Goal: Task Accomplishment & Management: Complete application form

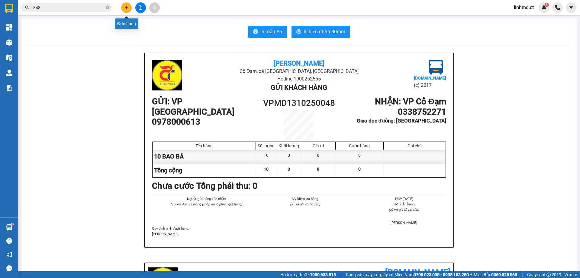
click at [130, 8] on button at bounding box center [126, 7] width 11 height 11
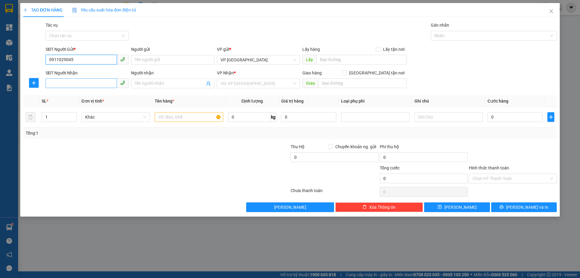
type input "0911029045"
click at [62, 85] on input "SĐT Người Nhận" at bounding box center [81, 83] width 71 height 10
type input "0868236141"
click at [246, 85] on input "search" at bounding box center [256, 83] width 72 height 9
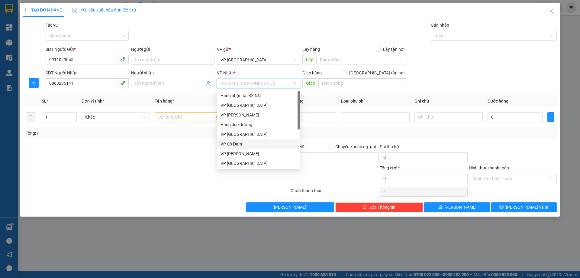
click at [246, 144] on div "VP Cổ Đạm" at bounding box center [258, 143] width 76 height 7
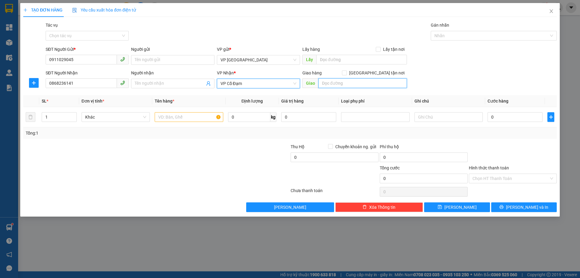
click at [338, 83] on input "text" at bounding box center [362, 83] width 88 height 10
type input "HẬU LỘC"
click at [168, 112] on input "text" at bounding box center [189, 117] width 68 height 10
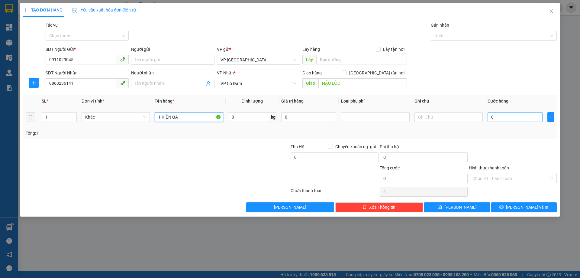
type input "1 KIỆN QA"
click at [515, 113] on input "0" at bounding box center [514, 117] width 55 height 10
type input "5"
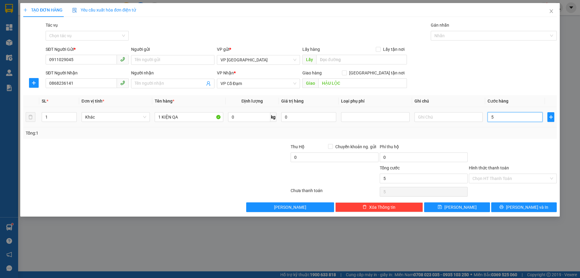
type input "50"
click at [500, 138] on div "Tổng: 1" at bounding box center [289, 132] width 533 height 11
type input "50.000"
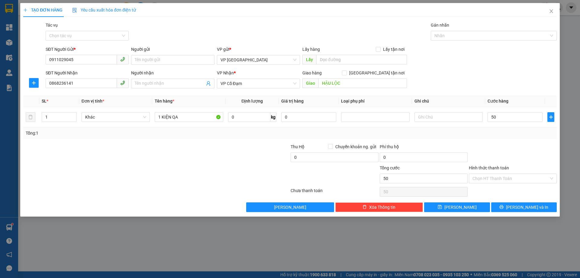
type input "50.000"
click at [520, 178] on input "Hình thức thanh toán" at bounding box center [510, 178] width 76 height 9
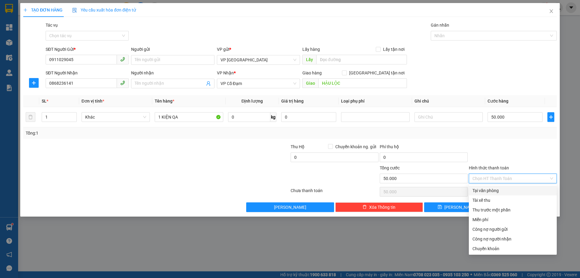
click at [500, 193] on div "Tại văn phòng" at bounding box center [512, 190] width 81 height 7
type input "0"
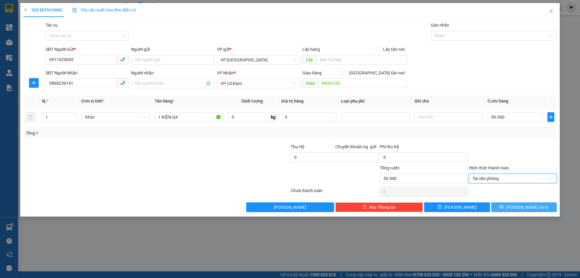
click at [509, 209] on button "[PERSON_NAME] và In" at bounding box center [524, 207] width 66 height 10
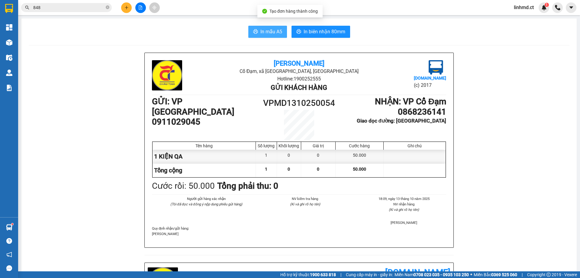
click at [269, 29] on span "In mẫu A5" at bounding box center [271, 32] width 22 height 8
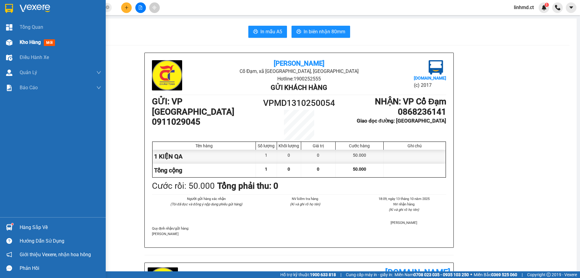
click at [2, 40] on div "Kho hàng mới" at bounding box center [53, 42] width 106 height 15
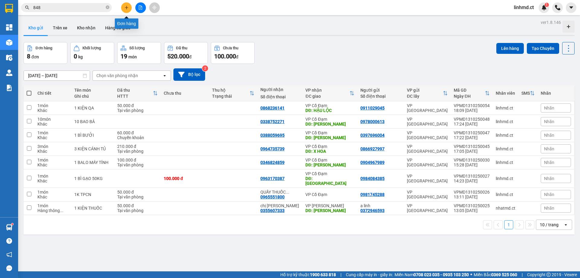
click at [125, 8] on icon "plus" at bounding box center [126, 7] width 4 height 4
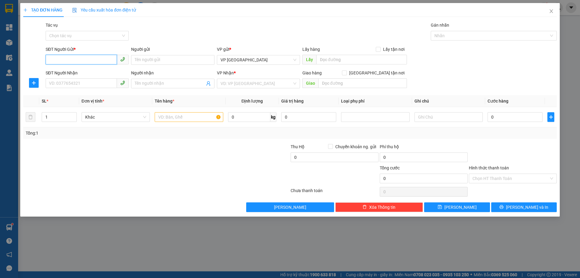
drag, startPoint x: 98, startPoint y: 58, endPoint x: 101, endPoint y: 55, distance: 4.1
click at [98, 57] on input "SĐT Người Gửi *" at bounding box center [81, 60] width 71 height 10
type input "0938166936"
click at [64, 85] on input "SĐT Người Nhận" at bounding box center [81, 83] width 71 height 10
type input "0796240076"
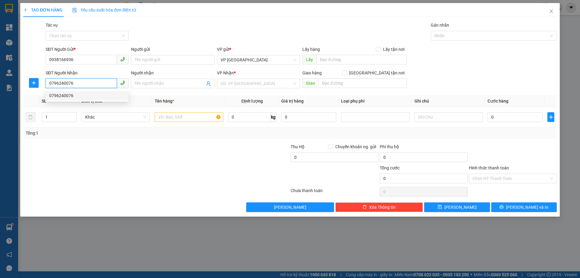
click at [66, 93] on div "0796240076" at bounding box center [87, 95] width 76 height 7
type input "BÌNH LỘC"
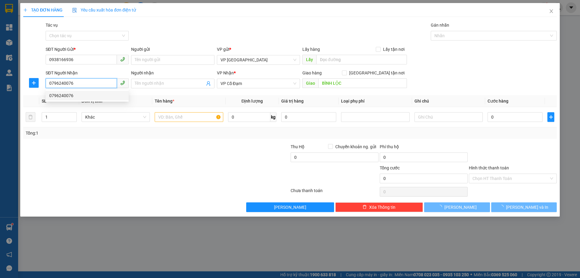
type input "40.000"
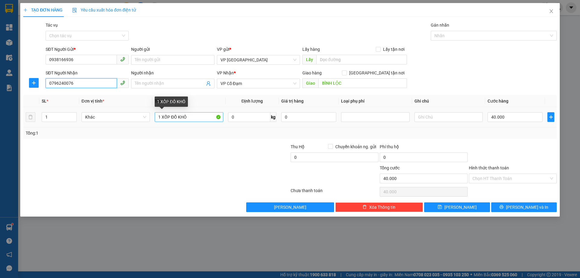
type input "0796240076"
drag, startPoint x: 191, startPoint y: 119, endPoint x: 172, endPoint y: 114, distance: 19.6
click at [172, 114] on input "1 XỐP ĐỒ KHÔ" at bounding box center [189, 117] width 68 height 10
type input "1 XỐP QA, ẤM SIÊU TỐC"
click at [488, 170] on label "Hình thức thanh toán" at bounding box center [489, 167] width 40 height 5
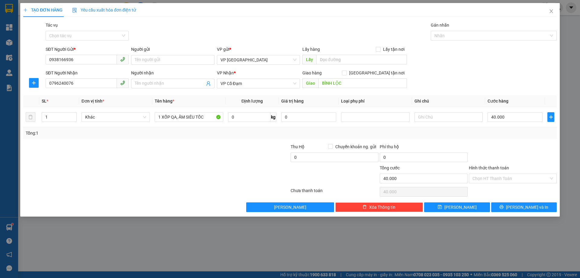
click at [488, 174] on input "Hình thức thanh toán" at bounding box center [510, 178] width 76 height 9
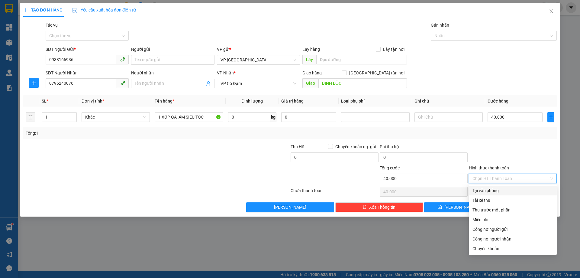
click at [487, 174] on input "Hình thức thanh toán" at bounding box center [510, 178] width 76 height 9
click at [495, 189] on div "Tại văn phòng" at bounding box center [512, 190] width 81 height 7
type input "0"
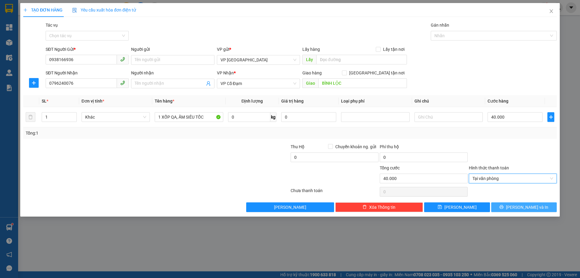
click at [503, 205] on icon "printer" at bounding box center [501, 206] width 4 height 4
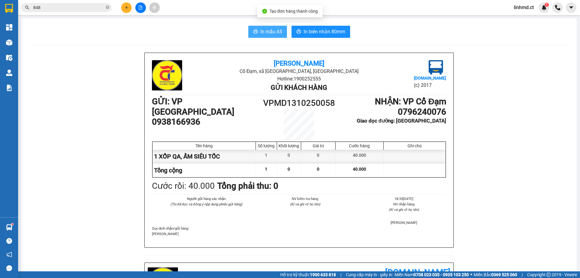
click at [254, 34] on icon "printer" at bounding box center [255, 31] width 5 height 4
click at [88, 9] on input "848" at bounding box center [68, 7] width 71 height 7
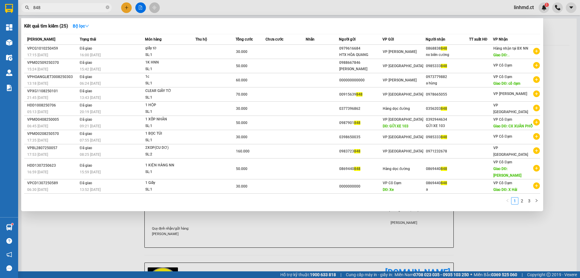
click at [88, 8] on input "848" at bounding box center [68, 7] width 71 height 7
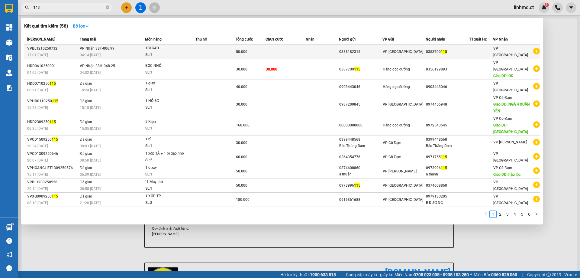
type input "115"
click at [296, 50] on td at bounding box center [285, 52] width 40 height 14
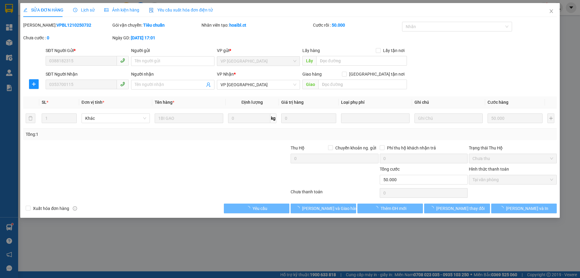
type input "0388182315"
type input "0353700115"
type input "0"
type input "50.000"
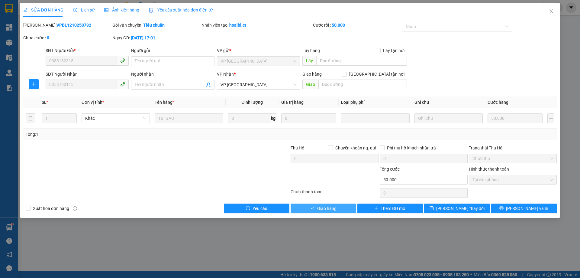
click at [342, 207] on button "Giao hàng" at bounding box center [324, 208] width 66 height 10
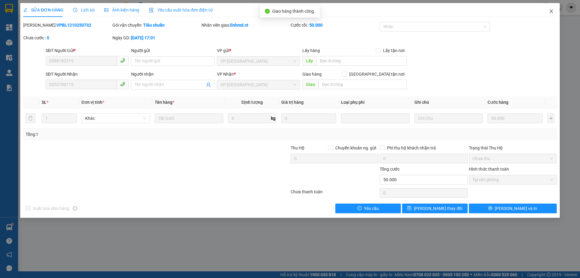
click at [553, 8] on span "Close" at bounding box center [551, 11] width 17 height 17
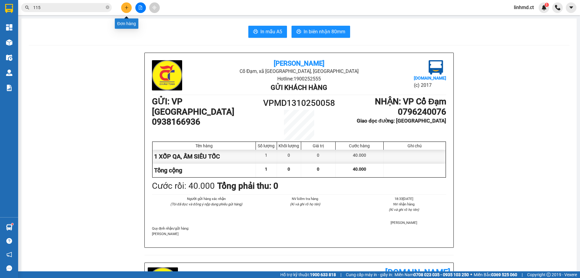
click at [129, 11] on button at bounding box center [126, 7] width 11 height 11
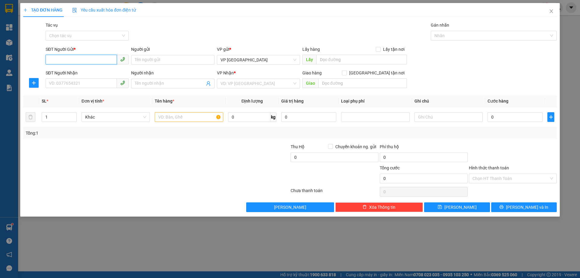
click at [93, 60] on input "SĐT Người Gửi *" at bounding box center [81, 60] width 71 height 10
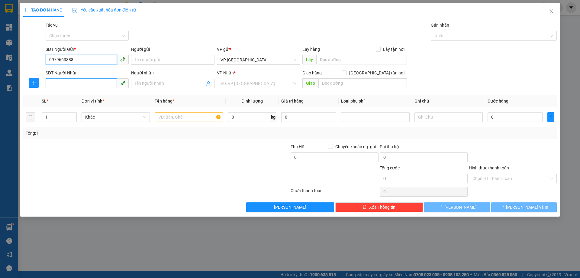
type input "0979663388"
click at [97, 81] on input "SĐT Người Nhận" at bounding box center [81, 83] width 71 height 10
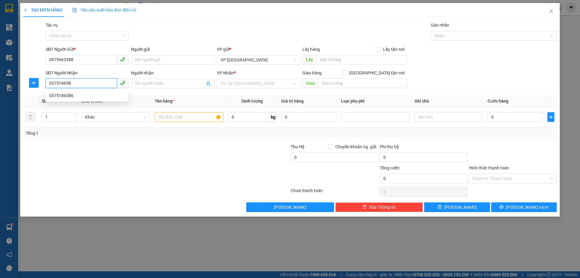
type input "0375186586"
click at [81, 96] on div "0375186586" at bounding box center [87, 95] width 76 height 7
type input "BÌNH LỘC"
type input "30.000"
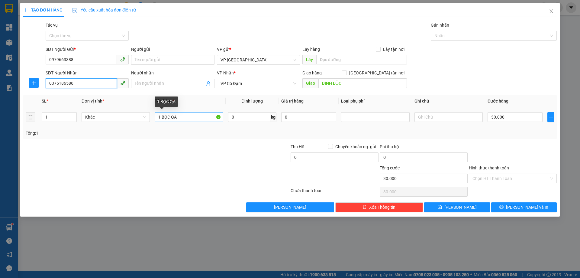
type input "0375186586"
drag, startPoint x: 175, startPoint y: 118, endPoint x: 171, endPoint y: 118, distance: 3.9
click at [171, 118] on input "1 BỌC QA" at bounding box center [189, 117] width 68 height 10
type input "1K MÁY IN"
click at [439, 115] on input "text" at bounding box center [448, 117] width 68 height 10
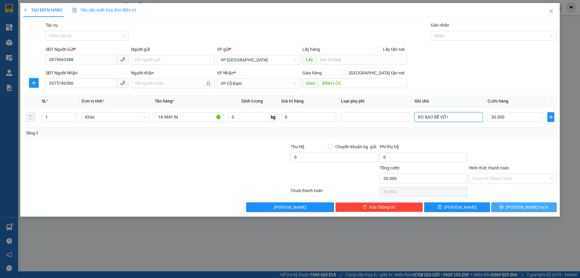
type input "KO BAO BỂ VỠ!"
click at [503, 207] on icon "printer" at bounding box center [501, 206] width 4 height 4
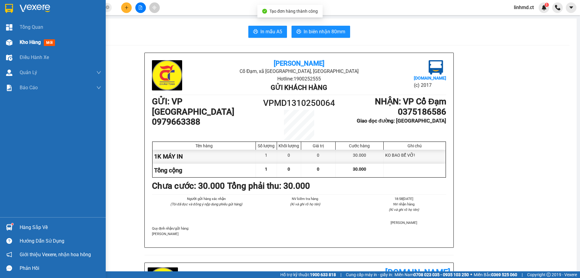
click at [11, 41] on img at bounding box center [9, 42] width 6 height 6
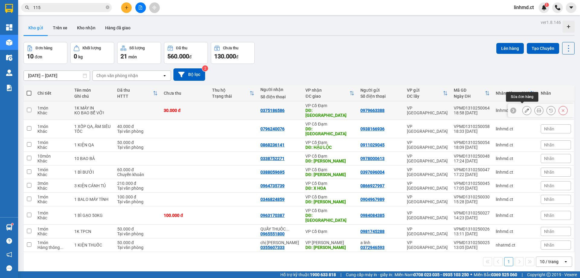
click at [525, 108] on icon at bounding box center [527, 110] width 4 height 4
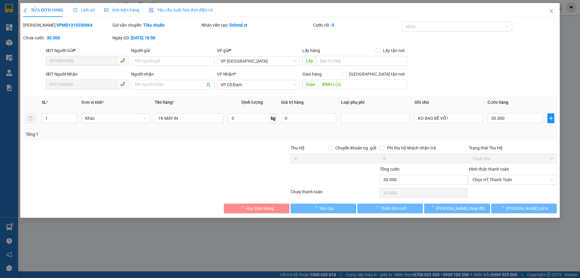
type input "0979663388"
type input "0375186586"
type input "BÌNH LỘC"
type input "0"
type input "30.000"
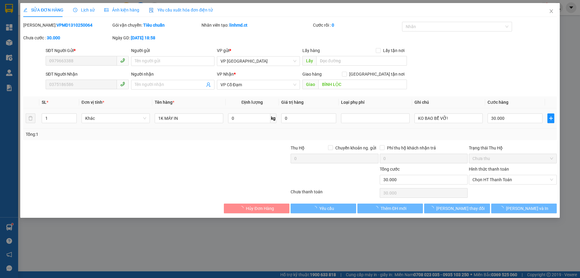
type input "30.000"
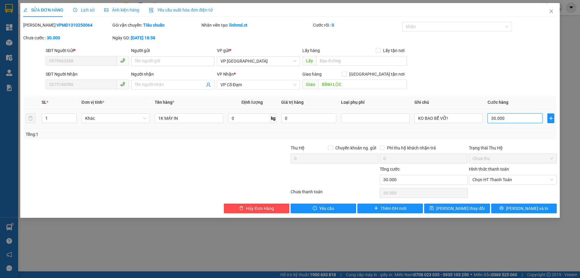
click at [505, 119] on input "30.000" at bounding box center [514, 118] width 55 height 10
type input "0"
click at [517, 208] on button "[PERSON_NAME] và In" at bounding box center [524, 208] width 66 height 10
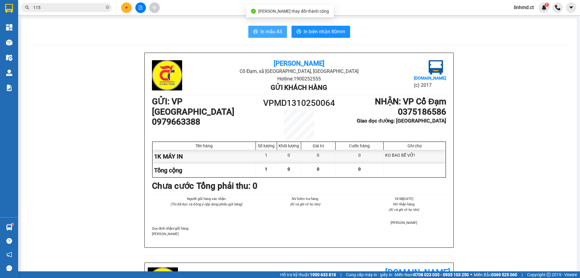
click at [253, 30] on icon "printer" at bounding box center [255, 31] width 5 height 5
click at [87, 8] on input "115" at bounding box center [68, 7] width 71 height 7
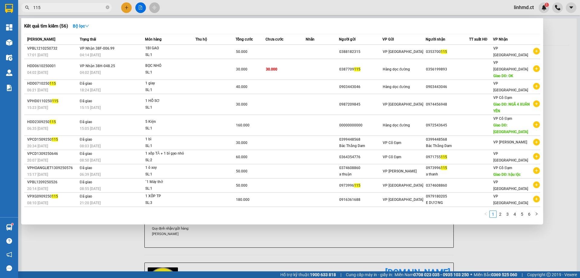
click at [87, 8] on input "115" at bounding box center [68, 7] width 71 height 7
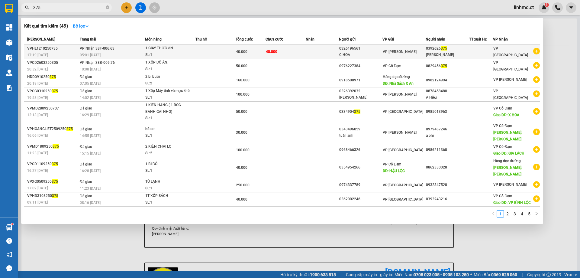
type input "375"
click at [206, 47] on td at bounding box center [215, 52] width 40 height 14
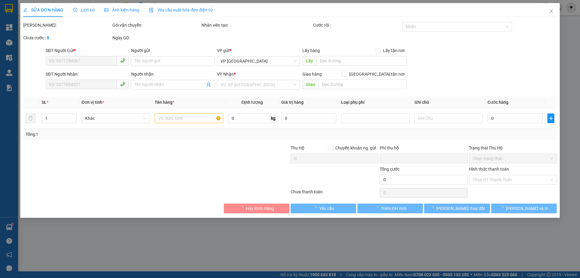
type input "0326196561"
type input "C HOA"
type input "0392626375"
type input "C Phương"
type input "0"
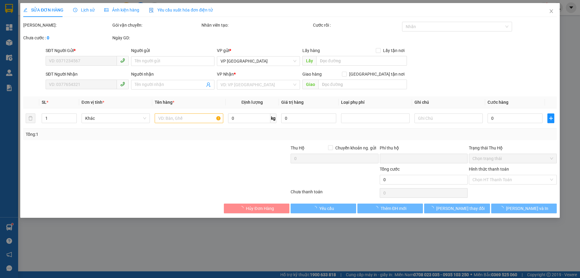
type input "40.000"
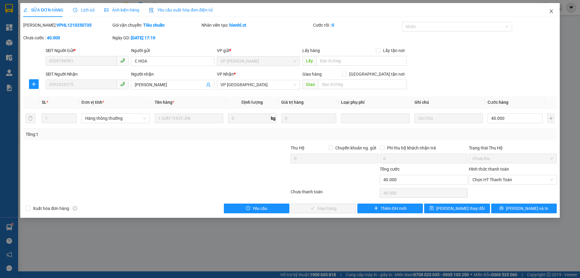
click at [553, 12] on icon "close" at bounding box center [551, 11] width 5 height 5
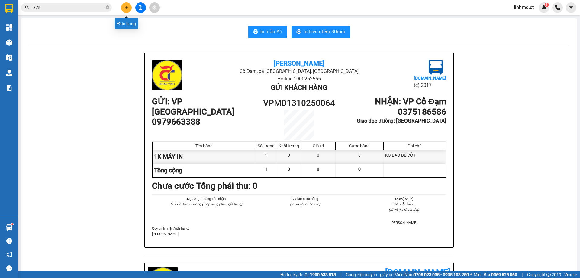
click at [126, 9] on icon "plus" at bounding box center [126, 7] width 4 height 4
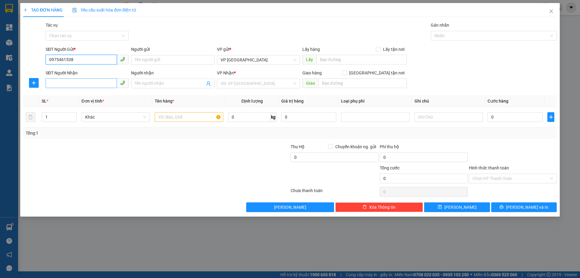
type input "0975461538"
click at [67, 83] on input "SĐT Người Nhận" at bounding box center [81, 83] width 71 height 10
type input "0866989266"
click at [255, 81] on input "search" at bounding box center [256, 83] width 72 height 9
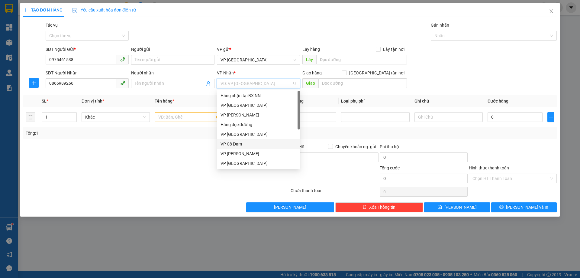
drag, startPoint x: 246, startPoint y: 147, endPoint x: 338, endPoint y: 77, distance: 116.0
click at [246, 146] on div "VP Cổ Đạm" at bounding box center [258, 143] width 76 height 7
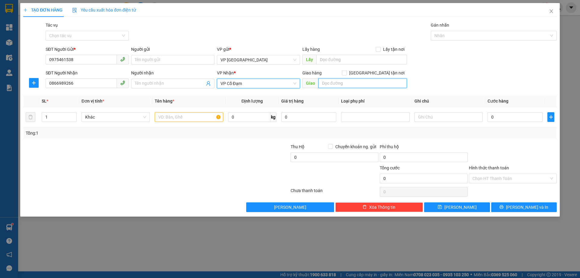
click at [345, 83] on input "text" at bounding box center [362, 83] width 88 height 10
type input "XUÂN THÀNH"
click at [168, 113] on input "text" at bounding box center [189, 117] width 68 height 10
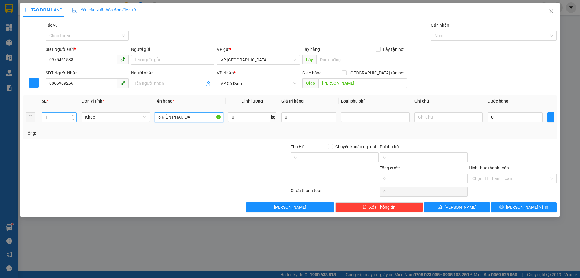
type input "6 KIỆN PHÀO ĐÁ"
click at [46, 116] on input "1" at bounding box center [59, 116] width 34 height 9
click at [205, 144] on div at bounding box center [245, 153] width 89 height 21
click at [51, 119] on input "number" at bounding box center [59, 116] width 34 height 9
type input "6"
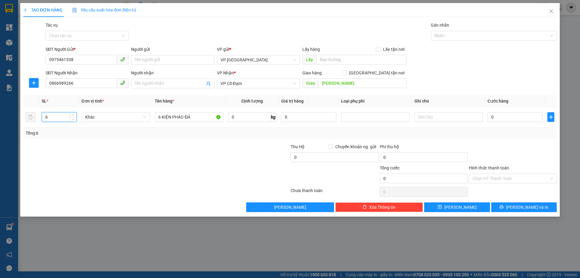
click at [227, 143] on div "Transit Pickup Surcharge Ids Transit Deliver Surcharge Ids Transit Deliver Surc…" at bounding box center [289, 117] width 533 height 190
click at [446, 121] on input "text" at bounding box center [448, 117] width 68 height 10
type input "B"
type input "KO BAO BỂ VỠ!"
drag, startPoint x: 511, startPoint y: 207, endPoint x: 524, endPoint y: 219, distance: 16.9
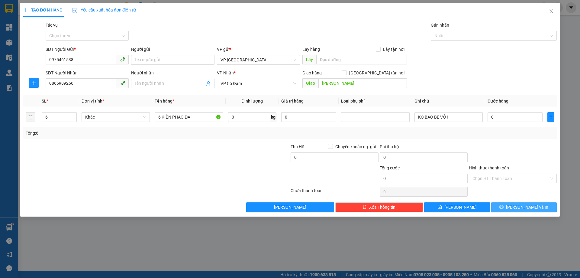
click at [511, 210] on button "[PERSON_NAME] và In" at bounding box center [524, 207] width 66 height 10
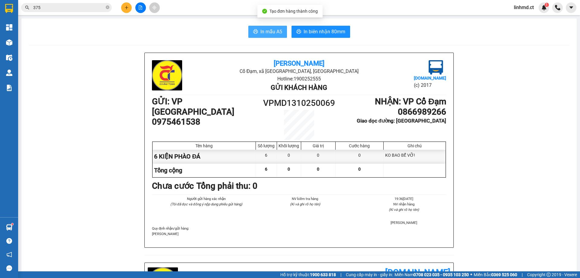
click at [270, 33] on span "In mẫu A5" at bounding box center [271, 32] width 22 height 8
click at [95, 6] on input "375" at bounding box center [68, 7] width 71 height 7
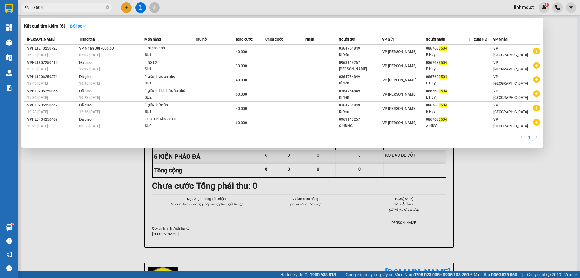
drag, startPoint x: 46, startPoint y: 8, endPoint x: 0, endPoint y: 11, distance: 46.4
click at [1, 9] on section "Kết quả tìm kiếm ( 6 ) Bộ lọc Mã ĐH Trạng thái Món hàng Thu hộ Tổng cước Chưa c…" at bounding box center [290, 139] width 580 height 278
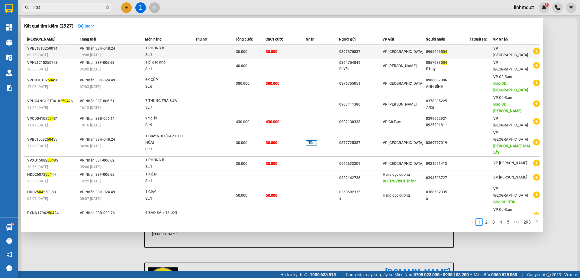
type input "504"
click at [314, 54] on td at bounding box center [322, 52] width 33 height 14
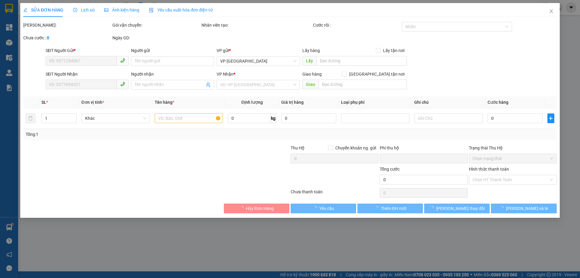
type input "0397370537"
type input "0965506504"
type input "0"
type input "30.000"
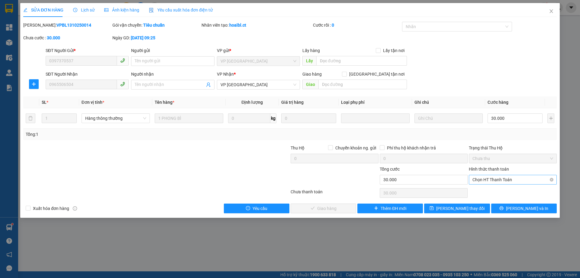
click at [513, 180] on span "Chọn HT Thanh Toán" at bounding box center [512, 179] width 81 height 9
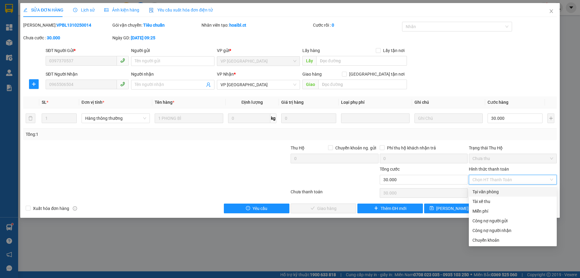
click at [503, 193] on div "Tại văn phòng" at bounding box center [512, 191] width 81 height 7
type input "0"
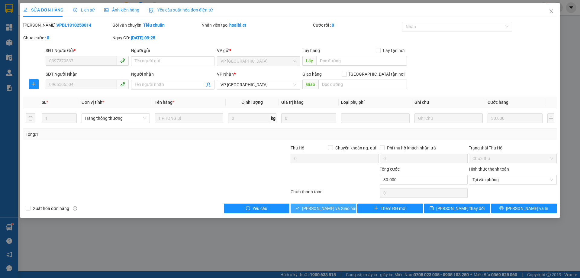
click at [328, 209] on span "Lưu và Giao hàng" at bounding box center [331, 208] width 58 height 7
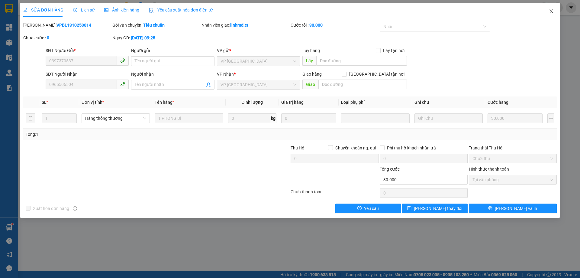
click at [550, 13] on icon "close" at bounding box center [550, 11] width 3 height 4
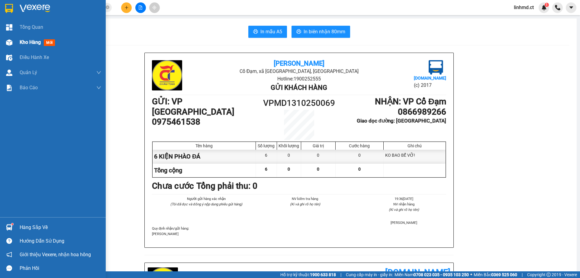
click at [14, 46] on div at bounding box center [9, 42] width 11 height 11
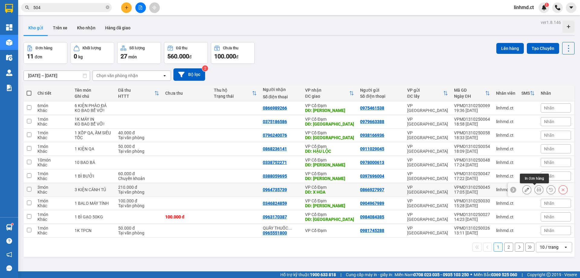
click at [535, 190] on button at bounding box center [539, 189] width 8 height 11
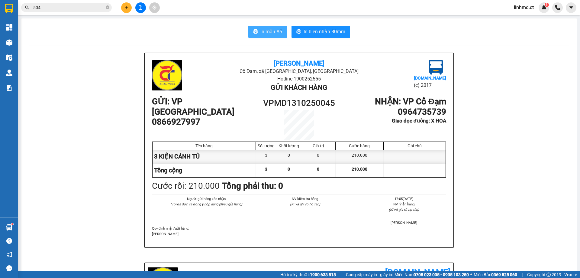
click at [256, 29] on button "In mẫu A5" at bounding box center [267, 32] width 39 height 12
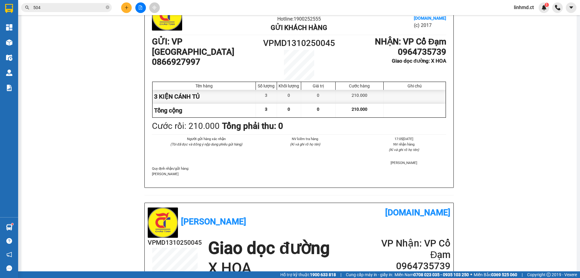
scroll to position [60, 0]
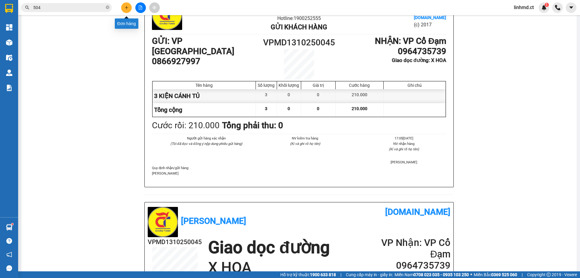
click at [124, 8] on icon "plus" at bounding box center [126, 7] width 4 height 4
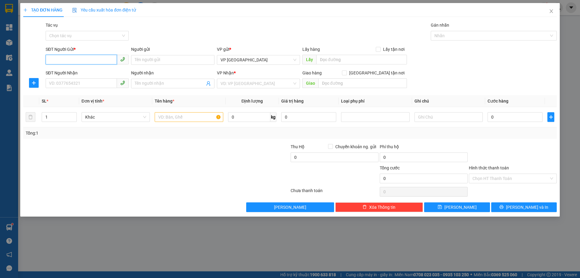
click at [89, 58] on input "SĐT Người Gửi *" at bounding box center [81, 60] width 71 height 10
click at [78, 59] on input "0869419904" at bounding box center [81, 60] width 71 height 10
type input "0869419904"
click at [50, 81] on input "SĐT Người Nhận" at bounding box center [81, 83] width 71 height 10
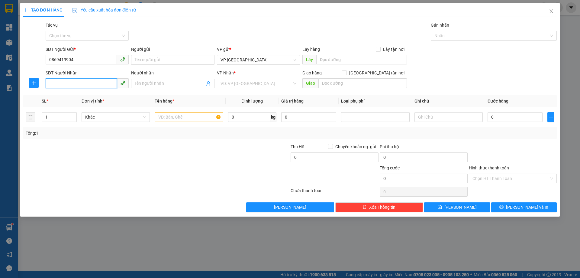
paste input "0869419904"
type input "0869419904"
click at [75, 59] on input "0869419904" at bounding box center [81, 60] width 71 height 10
type input "0977531805"
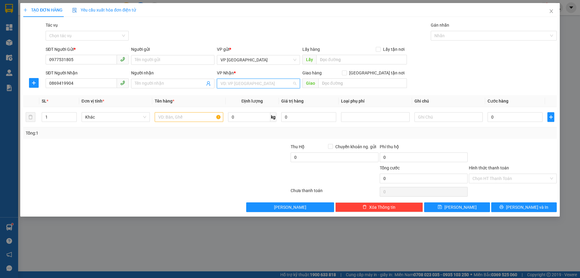
click at [233, 82] on input "search" at bounding box center [256, 83] width 72 height 9
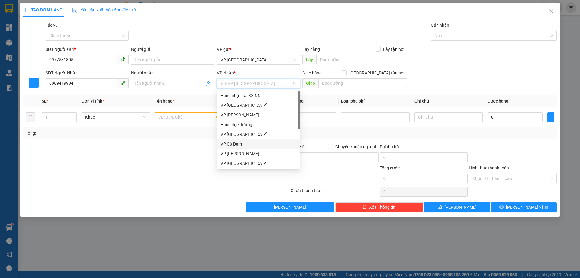
click at [247, 144] on div "VP Cổ Đạm" at bounding box center [258, 143] width 76 height 7
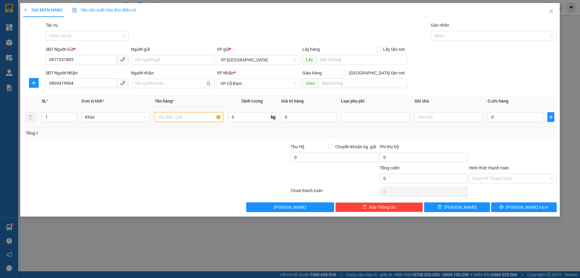
click at [170, 114] on input "text" at bounding box center [189, 117] width 68 height 10
type input "1 HỘP NƯỚC HOA"
click at [519, 119] on input "0" at bounding box center [514, 117] width 55 height 10
type input "3"
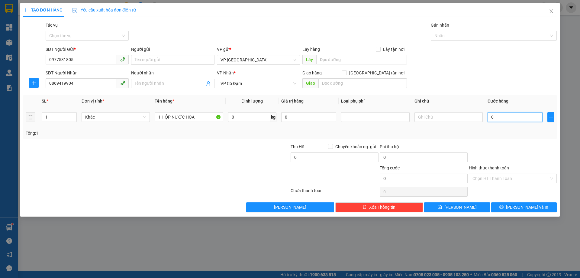
type input "3"
type input "30"
type input "30.000"
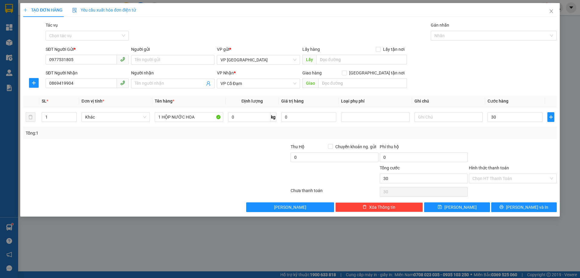
type input "30.000"
click at [511, 130] on div "Tổng: 1" at bounding box center [290, 133] width 529 height 7
click at [510, 179] on input "Hình thức thanh toán" at bounding box center [510, 178] width 76 height 9
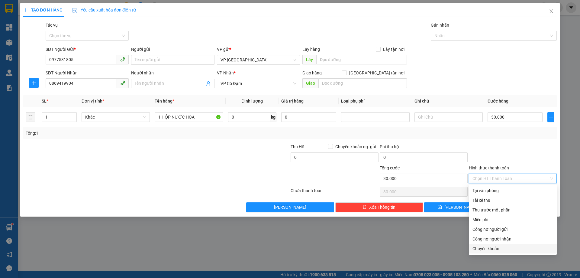
click at [500, 246] on div "Chuyển khoản" at bounding box center [512, 248] width 81 height 7
type input "0"
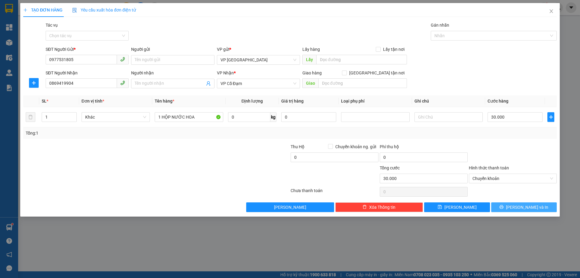
click at [520, 205] on span "[PERSON_NAME] và In" at bounding box center [527, 207] width 42 height 7
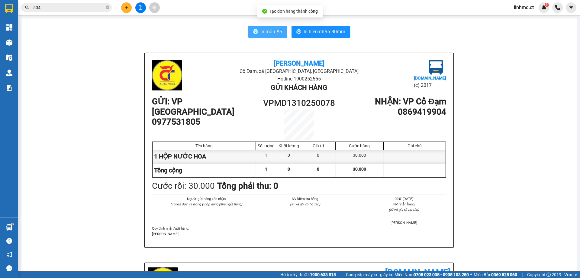
click at [268, 29] on span "In mẫu A5" at bounding box center [271, 32] width 22 height 8
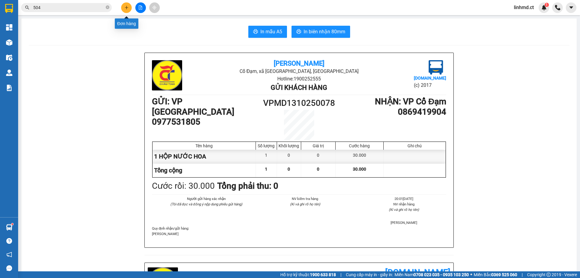
click at [123, 9] on button at bounding box center [126, 7] width 11 height 11
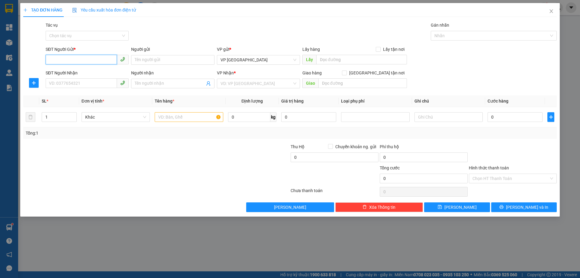
click at [69, 63] on input "SĐT Người Gửi *" at bounding box center [81, 60] width 71 height 10
click at [67, 63] on input "SĐT Người Gửi *" at bounding box center [81, 60] width 71 height 10
click at [98, 60] on input "SĐT Người Gửi *" at bounding box center [81, 60] width 71 height 10
type input "0966786572"
click at [93, 80] on input "SĐT Người Nhận" at bounding box center [81, 83] width 71 height 10
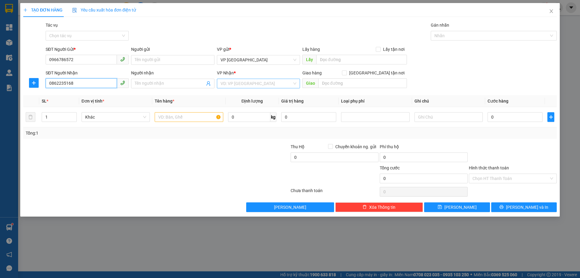
type input "0862235168"
click at [263, 84] on input "search" at bounding box center [256, 83] width 72 height 9
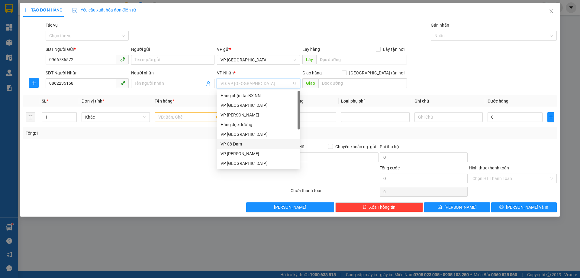
click at [237, 145] on div "VP Cổ Đạm" at bounding box center [258, 143] width 76 height 7
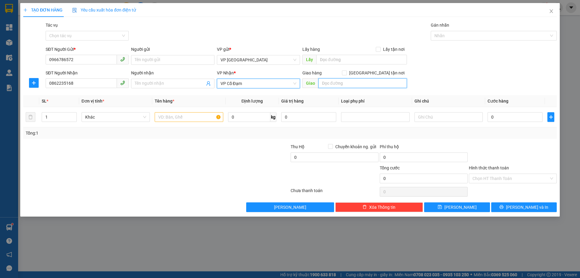
click at [344, 82] on input "text" at bounding box center [362, 83] width 88 height 10
click at [163, 119] on input "text" at bounding box center [189, 117] width 68 height 10
type input "1 KIỆN QA"
click at [339, 85] on input "text" at bounding box center [362, 83] width 88 height 10
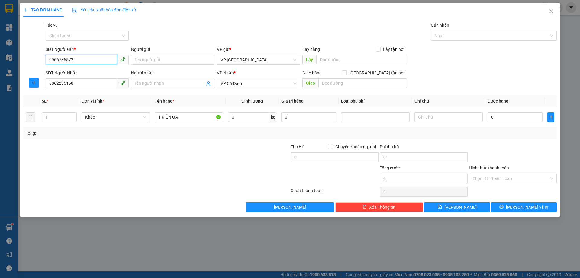
drag, startPoint x: 73, startPoint y: 59, endPoint x: 30, endPoint y: 52, distance: 43.4
click at [30, 52] on div "SĐT Người Gửi * 0966786572 0966786572 Người gửi Tên người gửi VP gửi * VP Mỹ Đì…" at bounding box center [290, 56] width 535 height 21
type input "5"
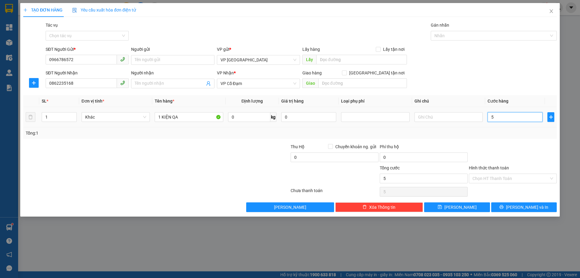
type input "50"
click at [517, 118] on input "50" at bounding box center [514, 117] width 55 height 10
type input "50.000"
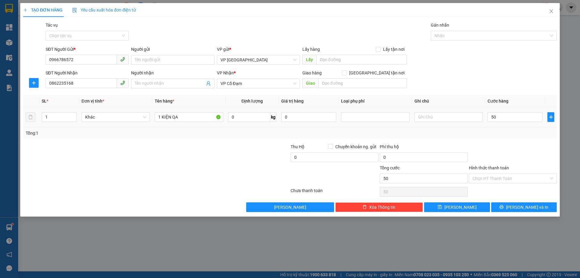
type input "50.000"
click at [517, 125] on td "50.000" at bounding box center [515, 117] width 60 height 20
click at [483, 180] on input "Hình thức thanh toán" at bounding box center [510, 178] width 76 height 9
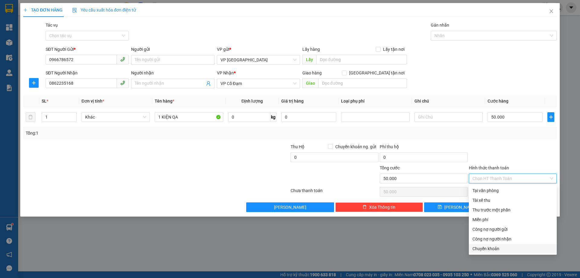
click at [500, 249] on div "Chuyển khoản" at bounding box center [512, 248] width 81 height 7
type input "0"
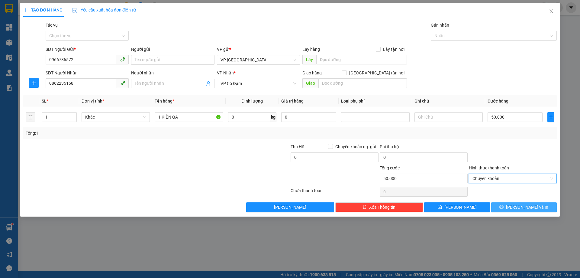
click at [526, 208] on span "[PERSON_NAME] và In" at bounding box center [527, 207] width 42 height 7
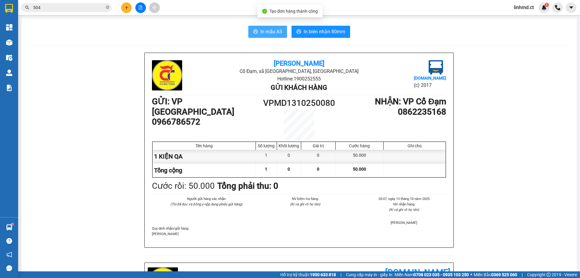
click at [266, 33] on span "In mẫu A5" at bounding box center [271, 32] width 22 height 8
click at [124, 8] on button at bounding box center [126, 7] width 11 height 11
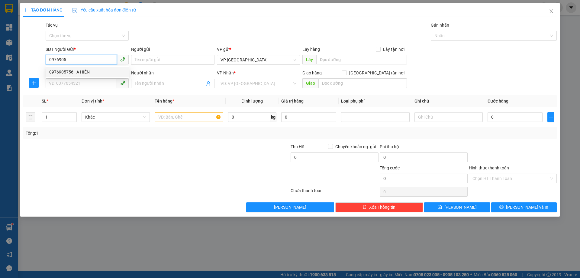
click at [76, 73] on div "0976905756 - A HIỂN" at bounding box center [87, 72] width 76 height 7
type input "0976905756"
type input "A HIỂN"
type input "0976905756"
type input "A HIỂN"
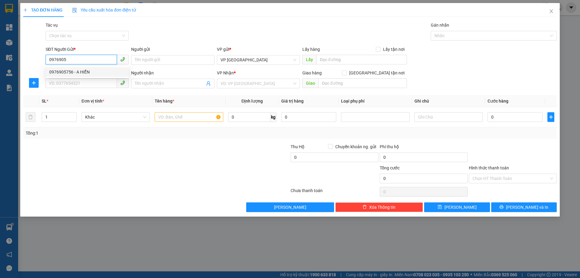
type input "X AN"
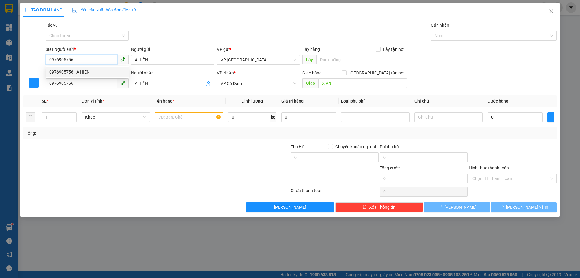
type input "150.000"
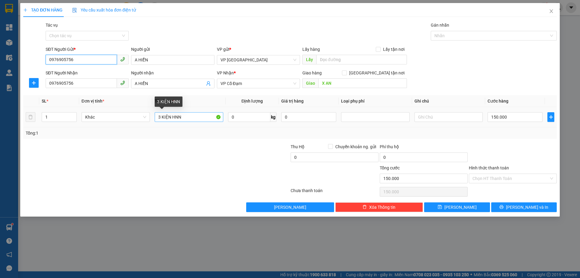
type input "0976905756"
drag, startPoint x: 160, startPoint y: 117, endPoint x: 151, endPoint y: 117, distance: 9.1
click at [151, 117] on tr "1 Khác 3 KIỆN HNN 0 kg 0 150.000" at bounding box center [289, 117] width 533 height 20
type input "2 KIỆN HNN"
drag, startPoint x: 54, startPoint y: 118, endPoint x: 20, endPoint y: 118, distance: 34.1
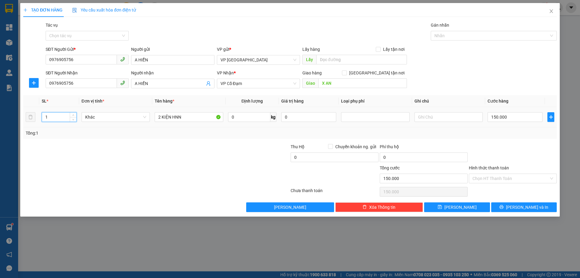
click at [23, 118] on tr "1 Khác 2 KIỆN HNN 0 kg 0 150.000" at bounding box center [289, 117] width 533 height 20
type input "2"
click at [503, 117] on input "150.000" at bounding box center [514, 117] width 55 height 10
type input "0"
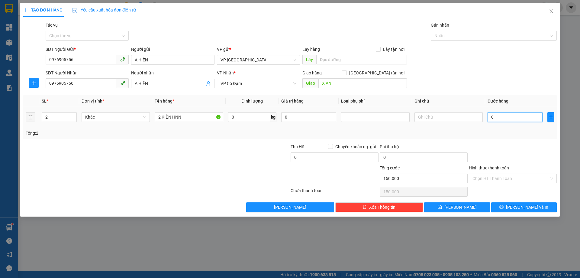
type input "0"
click at [518, 207] on button "[PERSON_NAME] và In" at bounding box center [524, 207] width 66 height 10
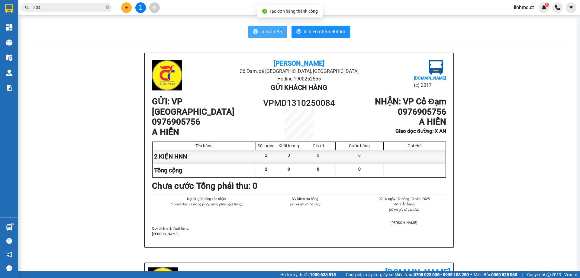
click at [279, 30] on span "In mẫu A5" at bounding box center [271, 32] width 22 height 8
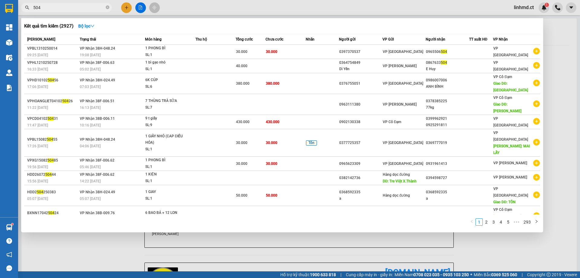
click at [96, 8] on input "504" at bounding box center [68, 7] width 71 height 7
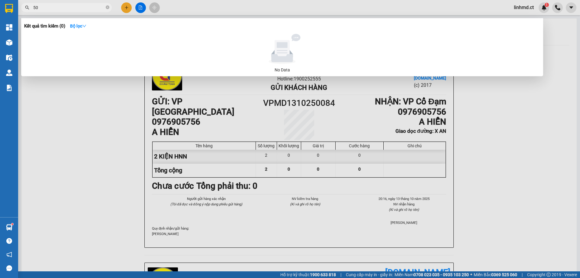
type input "5"
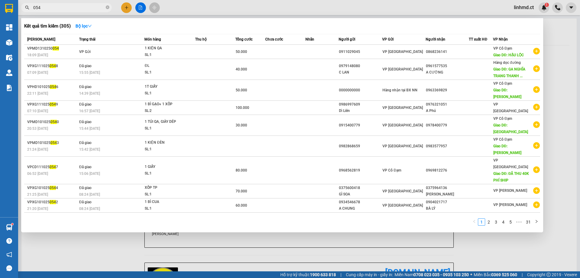
type input "054"
click at [127, 11] on div at bounding box center [290, 139] width 580 height 278
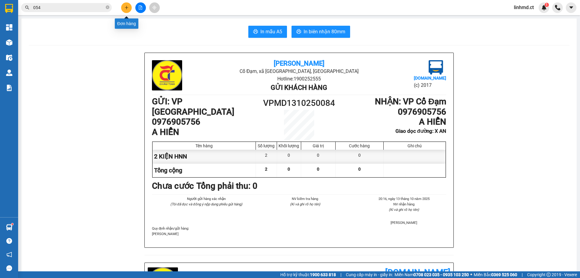
click at [130, 6] on button at bounding box center [126, 7] width 11 height 11
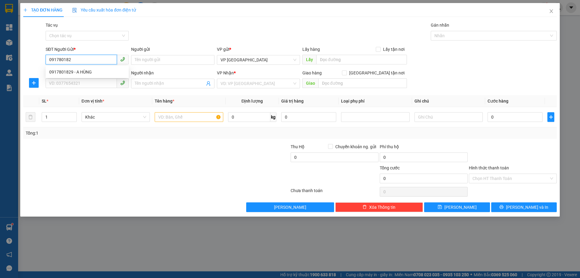
type input "0917801829"
click at [63, 69] on div "0917801829 - A HÙNG" at bounding box center [87, 72] width 76 height 7
type input "A HÙNG"
type input "0916786679"
type input "C ANH"
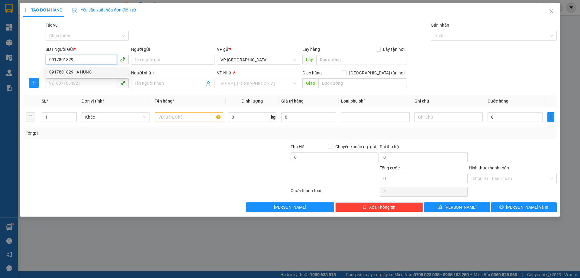
type input "X GIANG"
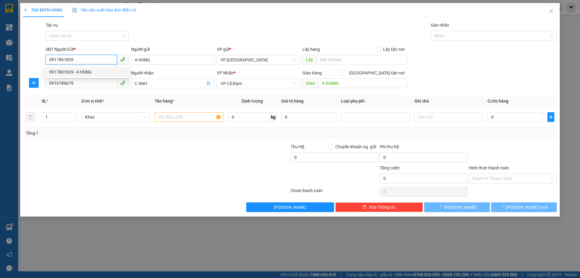
type input "30.000"
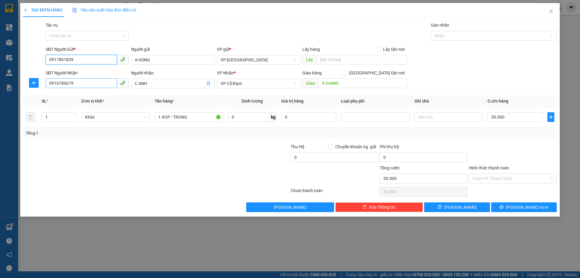
type input "0917801829"
click at [77, 84] on input "0916786679" at bounding box center [81, 83] width 71 height 10
click at [80, 83] on input "0916786679" at bounding box center [81, 83] width 71 height 10
type input "0969797299"
click at [160, 84] on input "C ANH" at bounding box center [170, 83] width 70 height 7
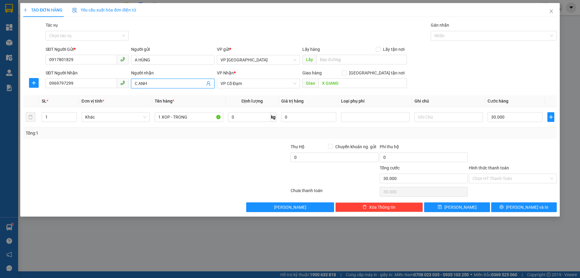
click at [160, 84] on input "C ANH" at bounding box center [170, 83] width 70 height 7
click at [356, 82] on input "X GIANG" at bounding box center [362, 83] width 88 height 10
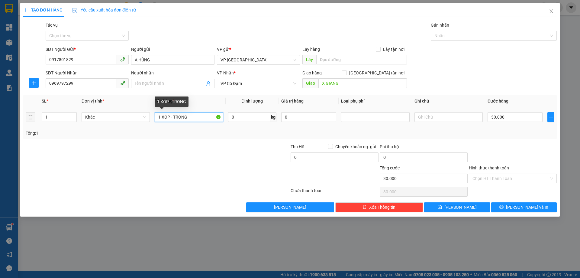
click at [190, 120] on input "1 XOP - TRONG" at bounding box center [189, 117] width 68 height 10
type input "1 XỐP KHÔNG"
click at [508, 179] on input "Hình thức thanh toán" at bounding box center [510, 178] width 76 height 9
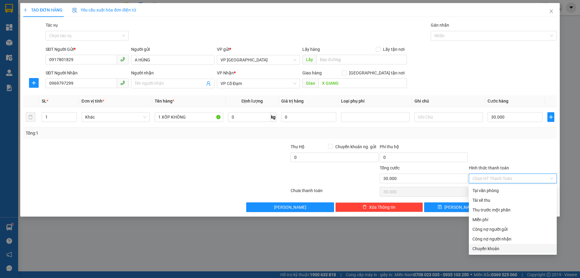
click at [513, 247] on div "Chuyển khoản" at bounding box center [512, 248] width 81 height 7
type input "0"
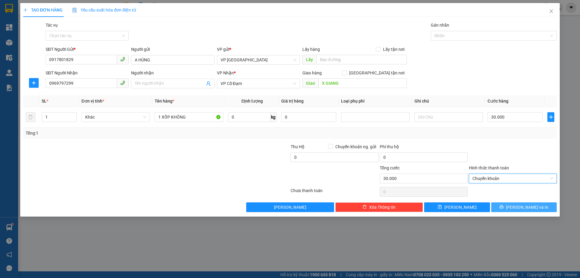
click at [503, 206] on icon "printer" at bounding box center [502, 207] width 4 height 4
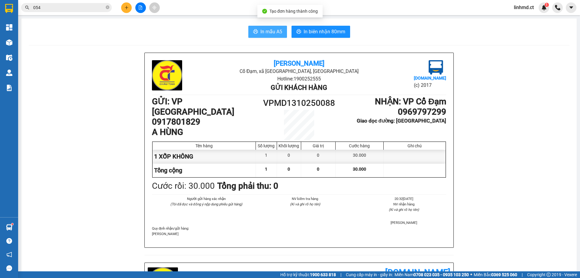
click at [267, 28] on span "In mẫu A5" at bounding box center [271, 32] width 22 height 8
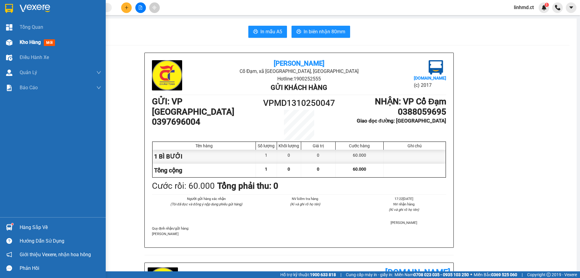
click at [15, 47] on div "Kho hàng mới" at bounding box center [53, 42] width 106 height 15
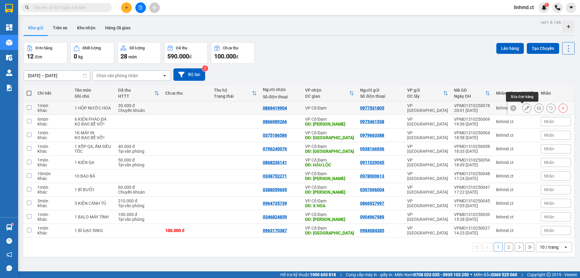
click at [537, 108] on icon at bounding box center [539, 108] width 4 height 4
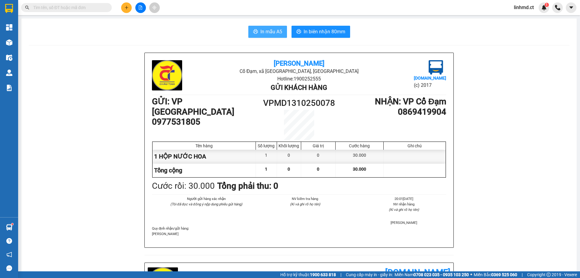
click at [270, 30] on span "In mẫu A5" at bounding box center [271, 32] width 22 height 8
click at [125, 8] on icon "plus" at bounding box center [126, 7] width 3 height 0
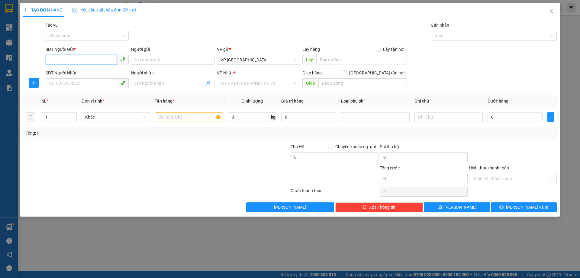
click at [88, 59] on input "SĐT Người Gửi *" at bounding box center [81, 60] width 71 height 10
paste input "0966786572"
type input "0966786572"
click at [96, 85] on input "SĐT Người Nhận" at bounding box center [81, 83] width 71 height 10
type input "0965637508"
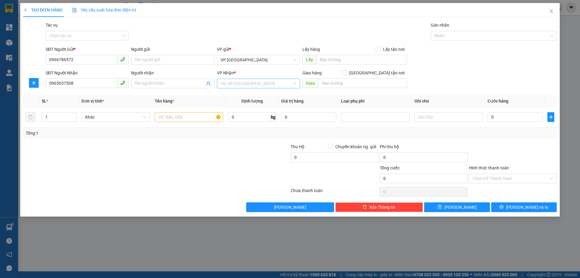
click at [240, 83] on input "search" at bounding box center [256, 83] width 72 height 9
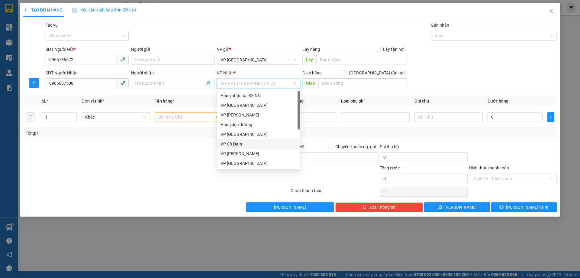
click at [240, 144] on div "VP Cổ Đạm" at bounding box center [258, 143] width 76 height 7
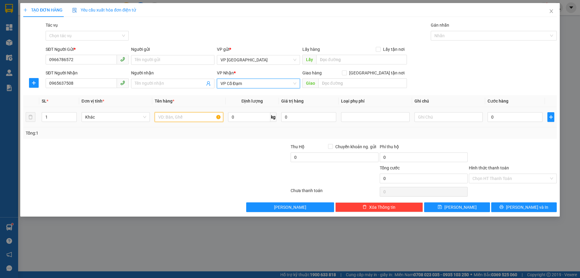
click at [185, 117] on input "text" at bounding box center [189, 117] width 68 height 10
type input "1 KIỆN QA"
type input "5"
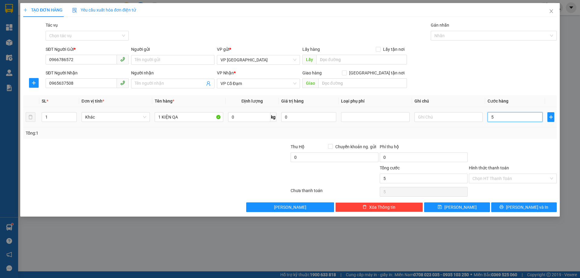
type input "50"
type input "50.000"
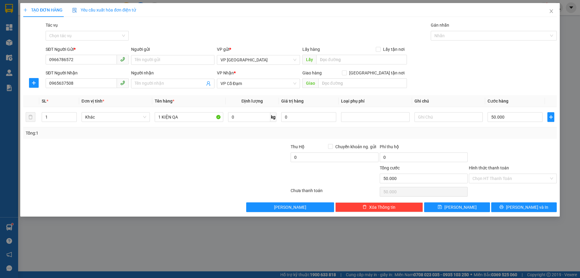
click at [523, 142] on div "Transit Pickup Surcharge Ids Transit Deliver Surcharge Ids Transit Deliver Surc…" at bounding box center [289, 117] width 533 height 190
click at [520, 177] on input "Hình thức thanh toán" at bounding box center [510, 178] width 76 height 9
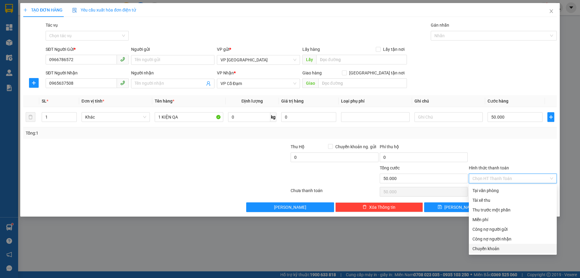
click at [509, 247] on div "Chuyển khoản" at bounding box center [512, 248] width 81 height 7
type input "0"
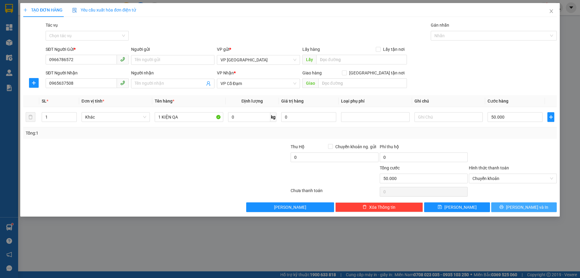
click at [527, 206] on span "[PERSON_NAME] và In" at bounding box center [527, 207] width 42 height 7
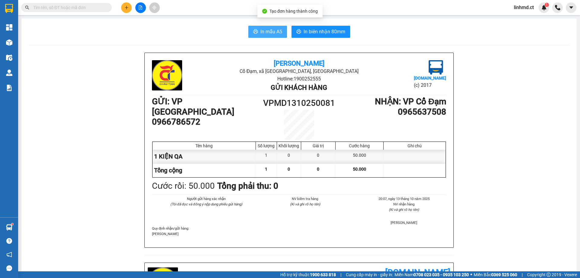
click at [276, 28] on span "In mẫu A5" at bounding box center [271, 32] width 22 height 8
click at [128, 11] on button at bounding box center [126, 7] width 11 height 11
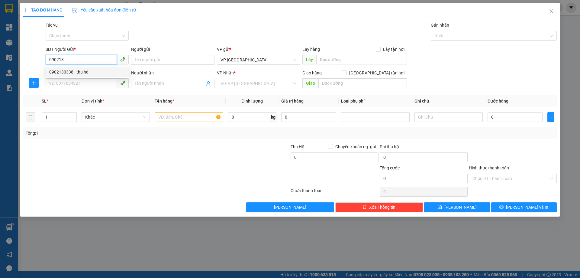
click at [64, 70] on div "0902130338 - thu hà" at bounding box center [87, 72] width 76 height 7
type input "0902130338"
type input "thu hà"
type input "0902130338"
type input "thu hà"
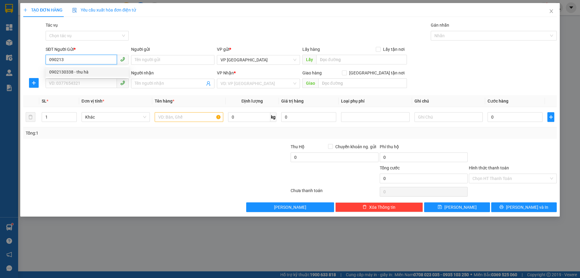
type input "X AN"
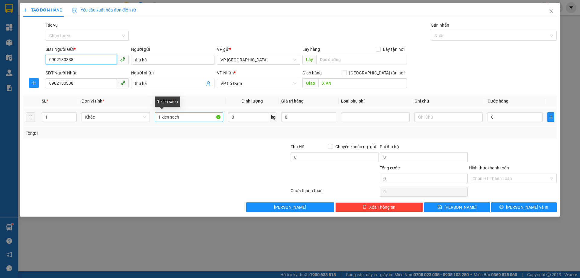
type input "0902130338"
drag, startPoint x: 159, startPoint y: 117, endPoint x: 150, endPoint y: 116, distance: 9.7
click at [153, 116] on td "1 kien sach" at bounding box center [188, 117] width 73 height 20
type input "7 kien sach"
drag, startPoint x: 41, startPoint y: 116, endPoint x: 37, endPoint y: 114, distance: 5.1
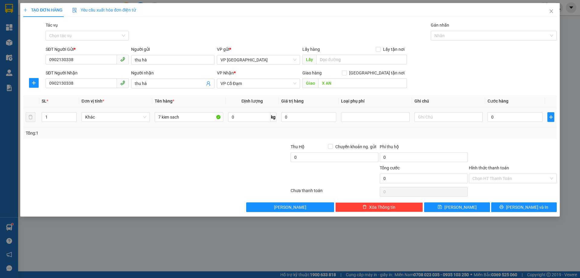
click at [37, 115] on tr "1 Khác 7 kien sach 0 kg 0 0" at bounding box center [289, 117] width 533 height 20
drag, startPoint x: 48, startPoint y: 115, endPoint x: 43, endPoint y: 116, distance: 5.4
click at [45, 115] on input "1" at bounding box center [59, 116] width 34 height 9
type input "7"
click at [527, 202] on button "[PERSON_NAME] và In" at bounding box center [524, 207] width 66 height 10
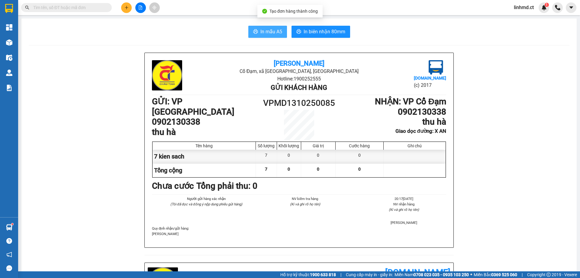
click at [260, 33] on span "In mẫu A5" at bounding box center [271, 32] width 22 height 8
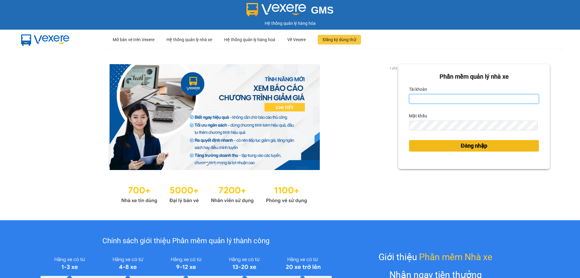
type input "linhmd.ct"
drag, startPoint x: 448, startPoint y: 146, endPoint x: 452, endPoint y: 149, distance: 4.3
click at [449, 146] on button "Đăng nhập" at bounding box center [474, 145] width 130 height 11
click at [465, 149] on span "Đăng nhập" at bounding box center [474, 145] width 27 height 8
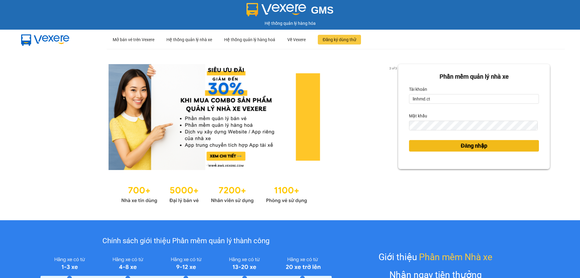
click at [465, 149] on span "Đăng nhập" at bounding box center [474, 145] width 27 height 8
click at [465, 149] on div "Phần mềm quản lý nhà xe Tài khoản linhmd.ct Mật khẩu Đăng nhập" at bounding box center [474, 134] width 152 height 141
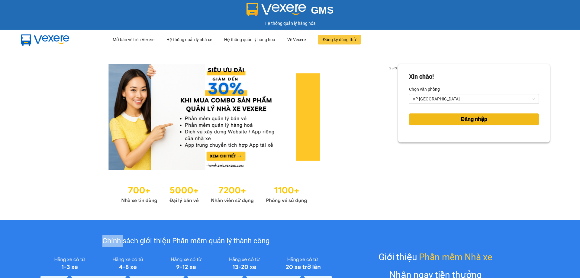
click at [452, 121] on button "Đăng nhập" at bounding box center [474, 118] width 130 height 11
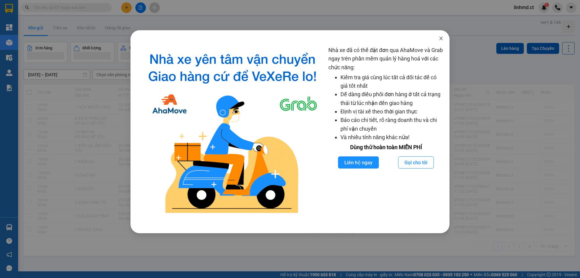
click at [443, 37] on icon "close" at bounding box center [441, 38] width 5 height 5
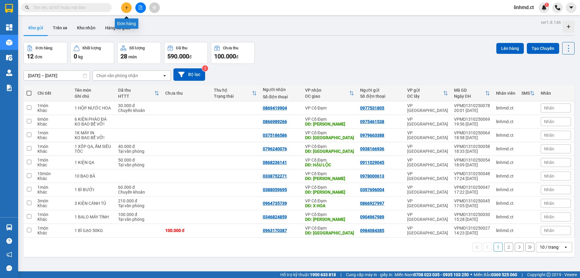
click at [124, 8] on icon "plus" at bounding box center [126, 7] width 4 height 4
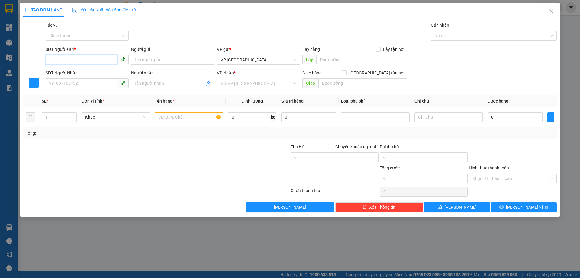
click at [107, 58] on input "SĐT Người Gửi *" at bounding box center [81, 60] width 71 height 10
paste input "0966786572"
type input "0966786572"
click at [59, 84] on input "SĐT Người Nhận" at bounding box center [81, 83] width 71 height 10
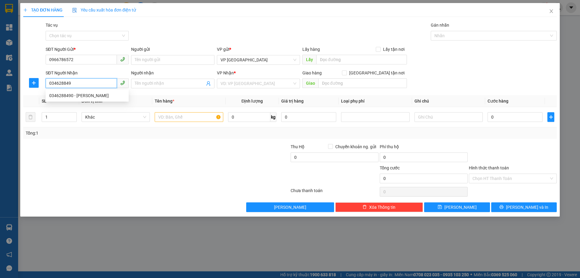
type input "0346288490"
click at [78, 93] on div "0346288490 - [PERSON_NAME]" at bounding box center [87, 95] width 76 height 7
type input "C Trang"
type input "[PERSON_NAME]"
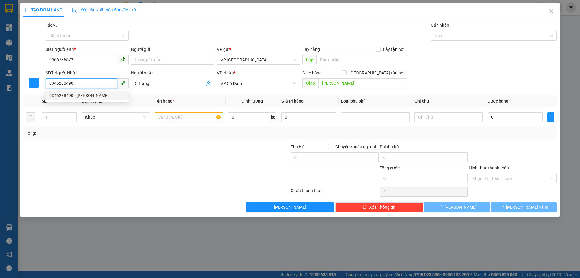
type input "50.000"
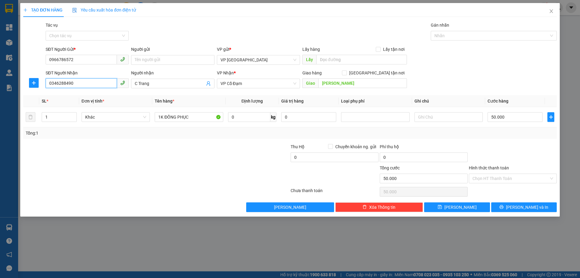
type input "0346288490"
click at [527, 176] on input "Hình thức thanh toán" at bounding box center [510, 178] width 76 height 9
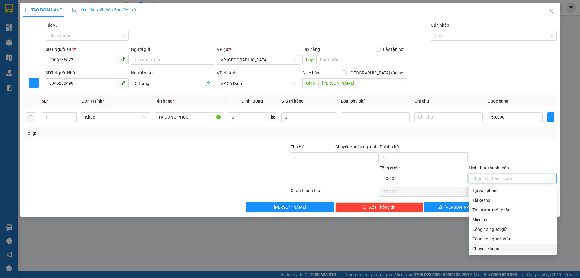
click at [500, 248] on div "Chuyển khoản" at bounding box center [512, 248] width 81 height 7
type input "0"
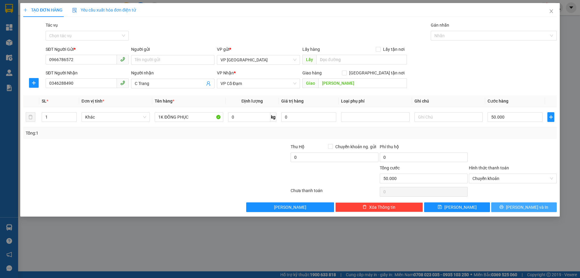
click at [523, 203] on button "[PERSON_NAME] và In" at bounding box center [524, 207] width 66 height 10
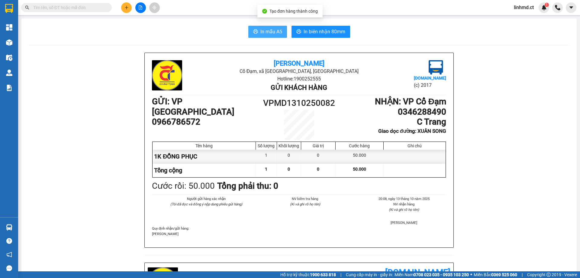
click at [268, 30] on span "In mẫu A5" at bounding box center [271, 32] width 22 height 8
